Goal: Task Accomplishment & Management: Use online tool/utility

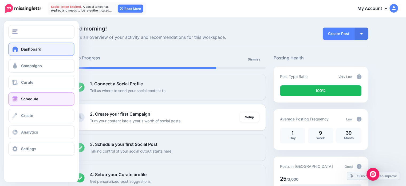
click at [36, 100] on span "Schedule" at bounding box center [29, 98] width 17 height 5
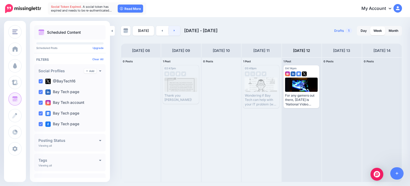
click at [175, 32] on link at bounding box center [174, 31] width 12 height 10
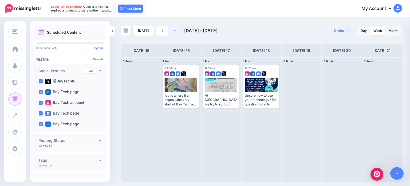
click at [172, 33] on link at bounding box center [174, 31] width 12 height 10
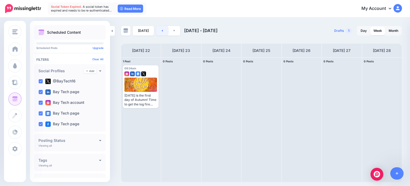
click at [161, 33] on link at bounding box center [162, 31] width 12 height 10
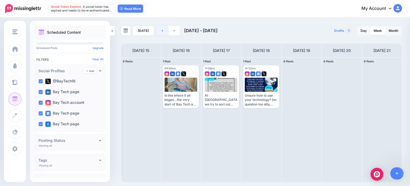
click at [161, 33] on link at bounding box center [162, 31] width 12 height 10
